Goal: Information Seeking & Learning: Learn about a topic

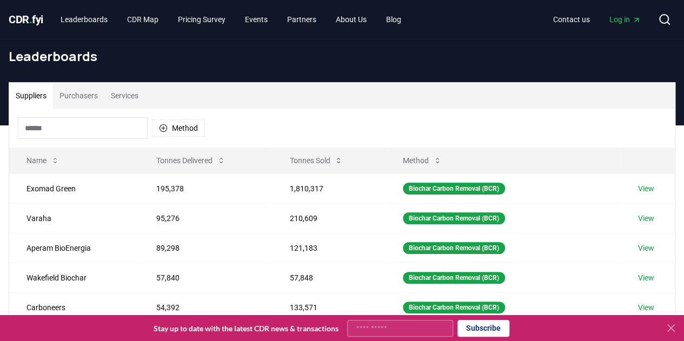
click at [82, 92] on button "Purchasers" at bounding box center [78, 96] width 51 height 26
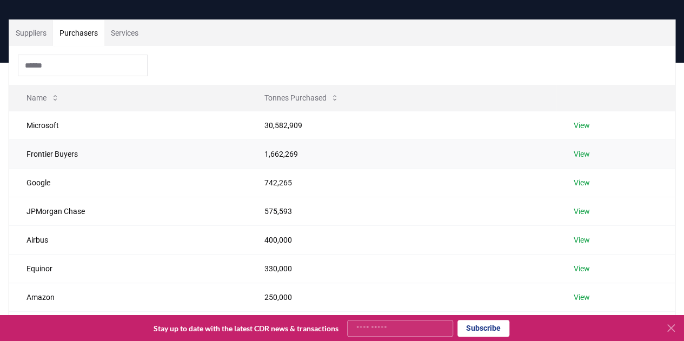
scroll to position [64, 0]
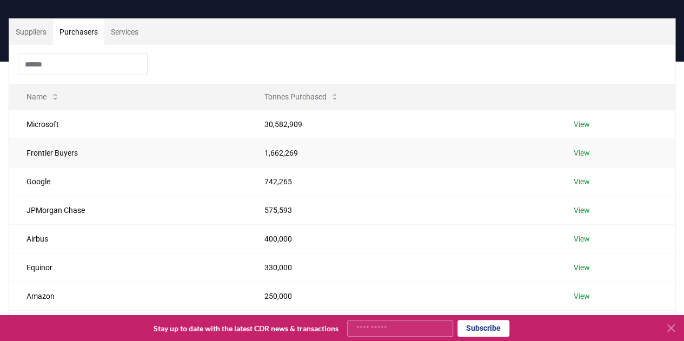
click at [71, 155] on td "Frontier Buyers" at bounding box center [127, 152] width 237 height 29
click at [582, 152] on link "View" at bounding box center [581, 153] width 16 height 11
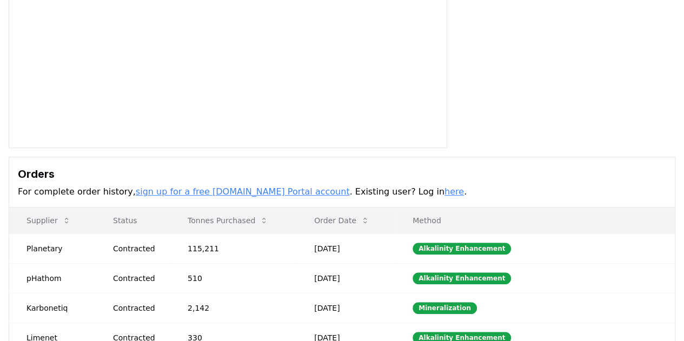
scroll to position [164, 0]
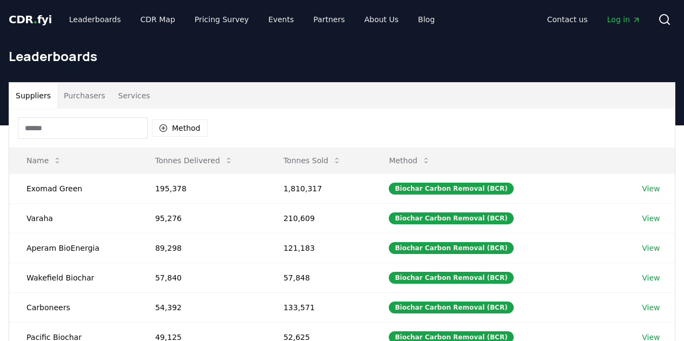
scroll to position [64, 0]
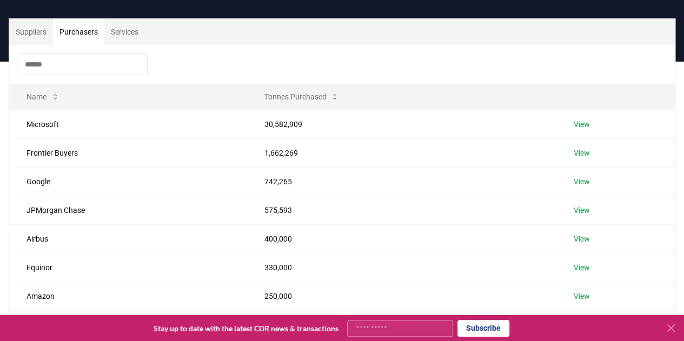
click at [88, 33] on button "Purchasers" at bounding box center [78, 32] width 51 height 26
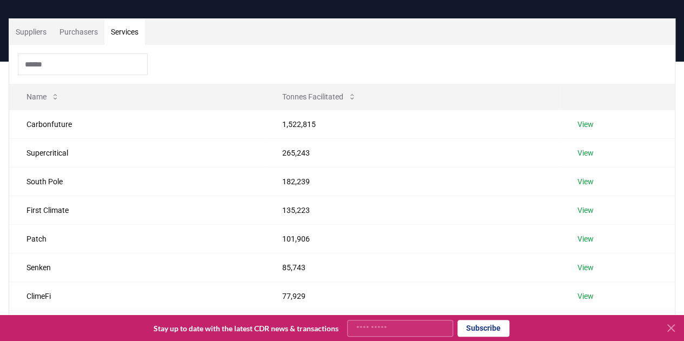
click at [132, 28] on button "Services" at bounding box center [124, 32] width 41 height 26
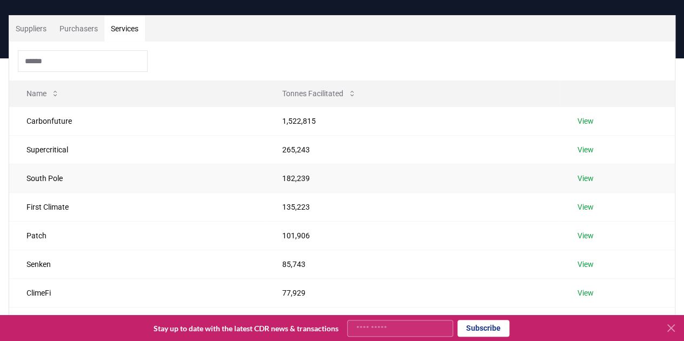
scroll to position [62, 0]
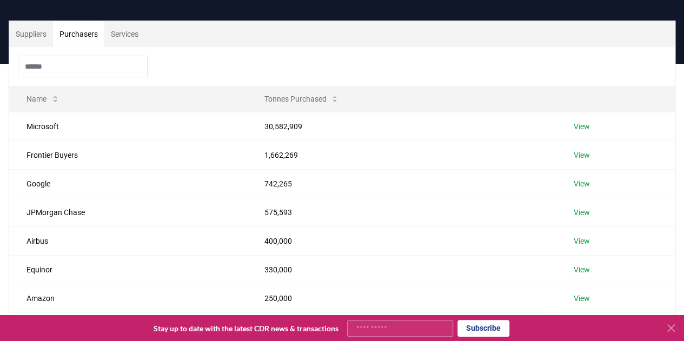
click at [85, 38] on button "Purchasers" at bounding box center [78, 34] width 51 height 26
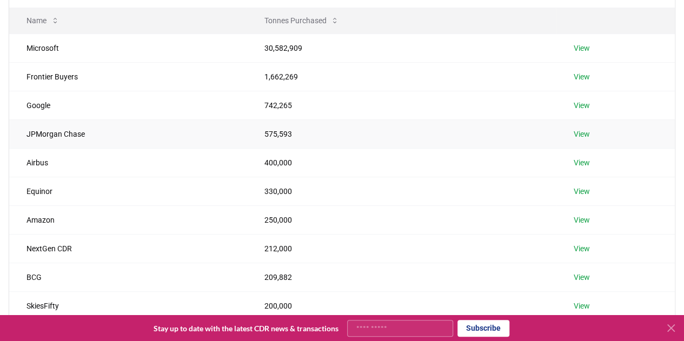
scroll to position [141, 0]
